Goal: Check status: Check status

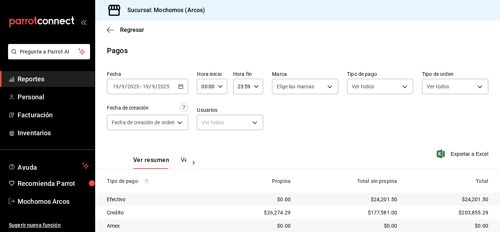
scroll to position [92, 0]
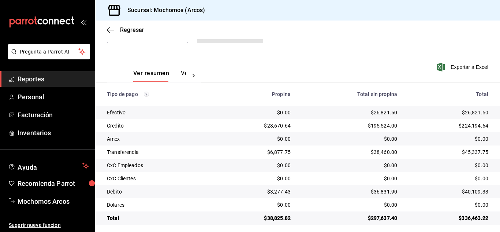
scroll to position [92, 0]
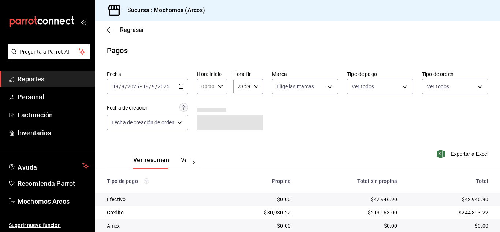
scroll to position [92, 0]
click at [182, 86] on icon "button" at bounding box center [180, 86] width 5 height 5
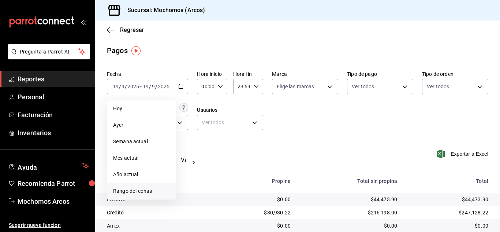
click at [138, 190] on span "Rango de fechas" at bounding box center [141, 191] width 57 height 8
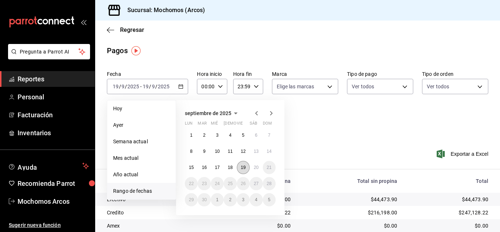
click at [242, 170] on button "19" at bounding box center [243, 167] width 13 height 13
click at [251, 169] on button "20" at bounding box center [256, 167] width 13 height 13
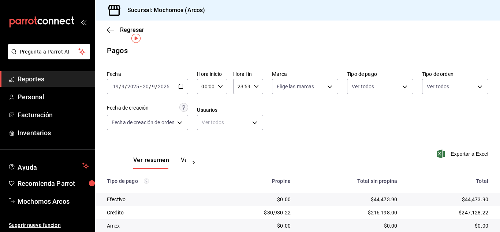
scroll to position [92, 0]
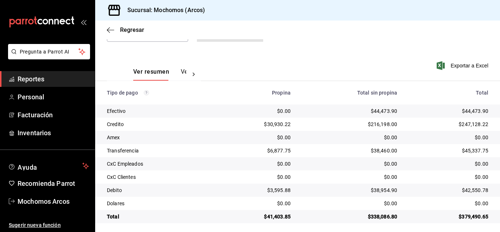
scroll to position [92, 0]
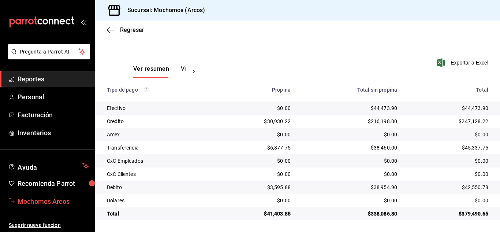
click at [50, 201] on span "Mochomos Arcos" at bounding box center [53, 201] width 71 height 10
